Goal: Find specific page/section: Find specific page/section

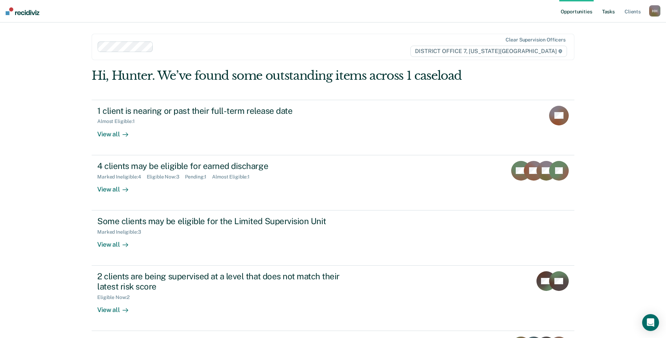
click at [613, 10] on link "Tasks" at bounding box center [607, 11] width 15 height 22
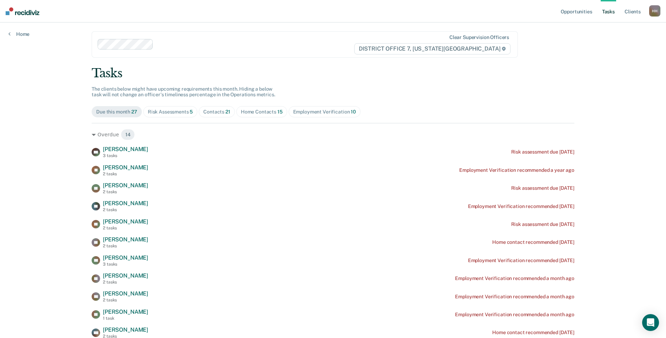
scroll to position [70, 0]
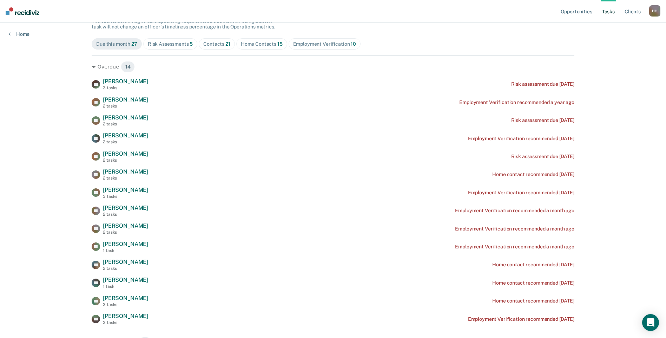
click at [256, 42] on div "Home Contacts 15" at bounding box center [262, 44] width 42 height 6
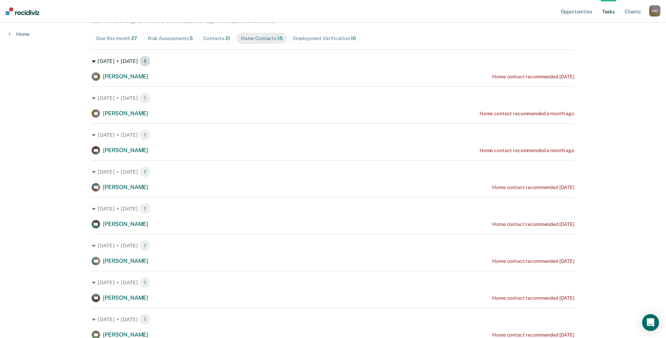
scroll to position [64, 0]
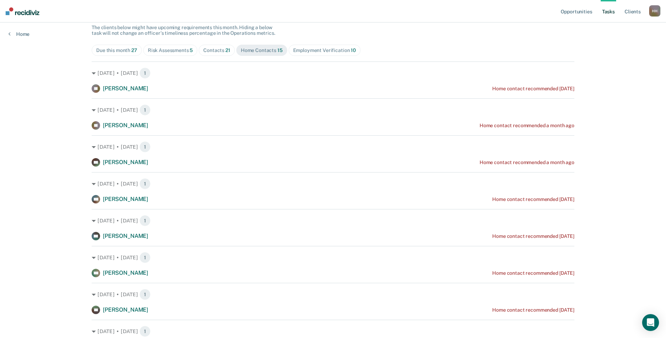
drag, startPoint x: 580, startPoint y: 255, endPoint x: 70, endPoint y: 82, distance: 538.9
click at [70, 82] on div "Opportunities Tasks Client s [PERSON_NAME] Profile How it works Log Out Home Cl…" at bounding box center [333, 263] width 666 height 655
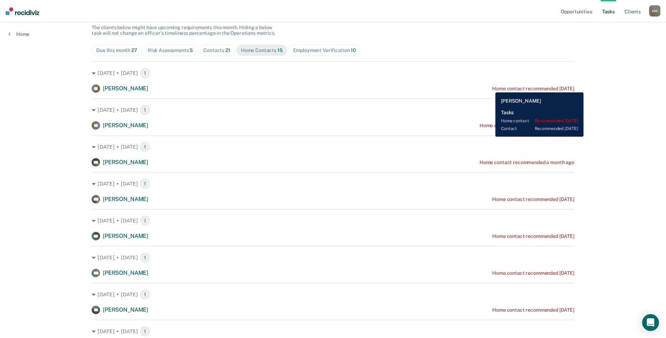
copy div "[PERSON_NAME] Home contact recommended [DATE] [DATE] • [DATE] 1 LD [PERSON_NAME…"
